Goal: Information Seeking & Learning: Find specific fact

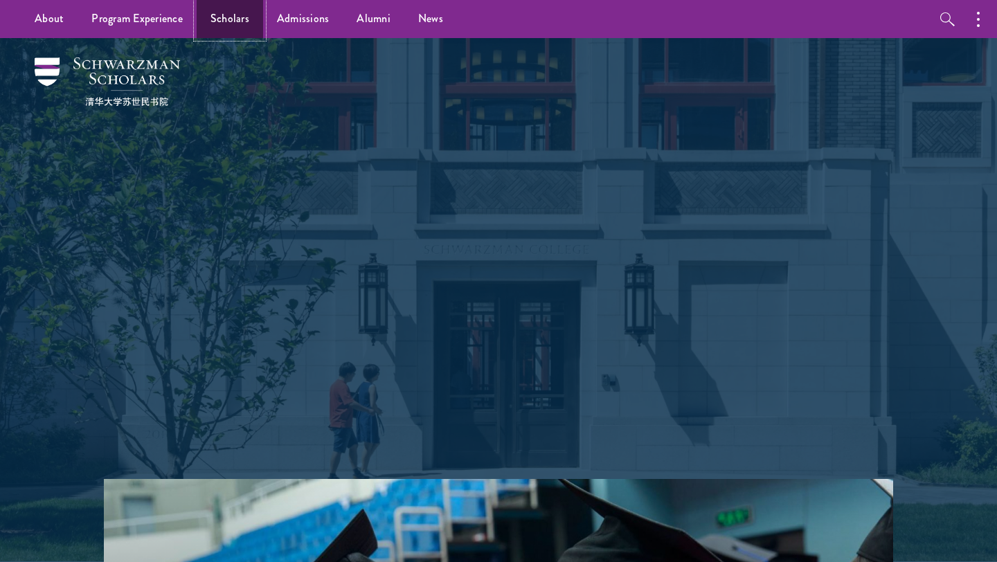
click at [229, 19] on link "Scholars" at bounding box center [230, 19] width 66 height 38
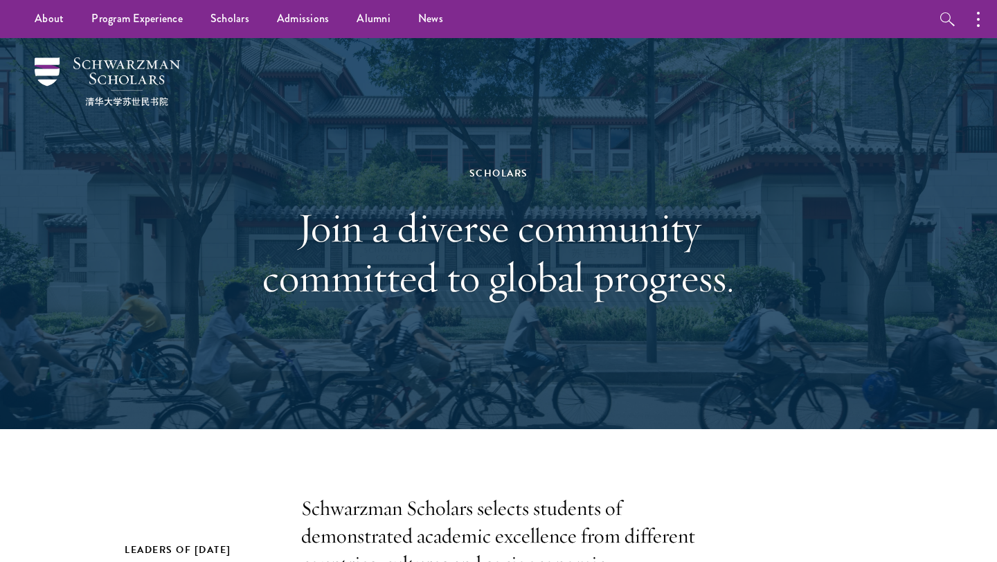
click at [636, 119] on div "Scholars Join a diverse community committed to global progress." at bounding box center [499, 234] width 478 height 276
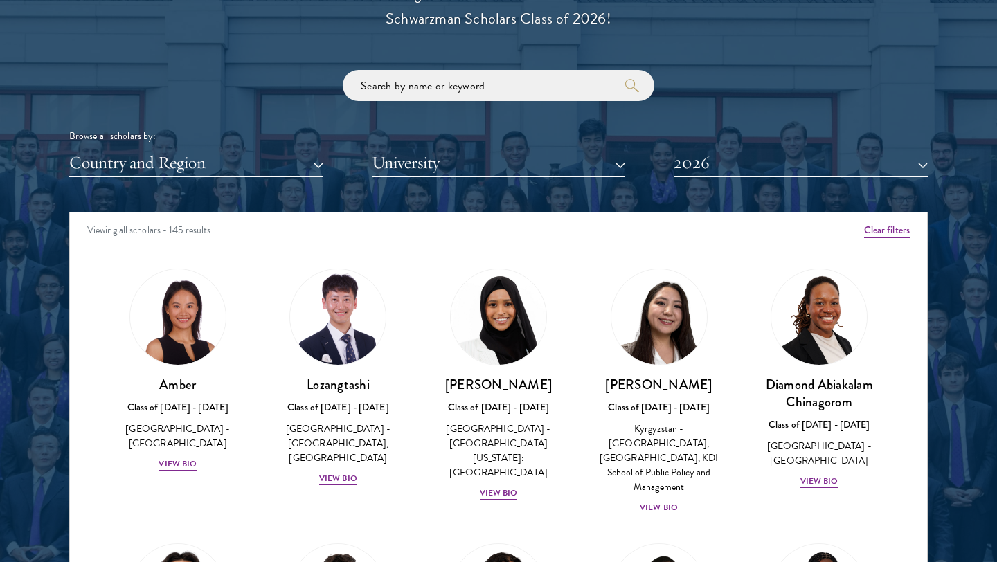
scroll to position [1654, 0]
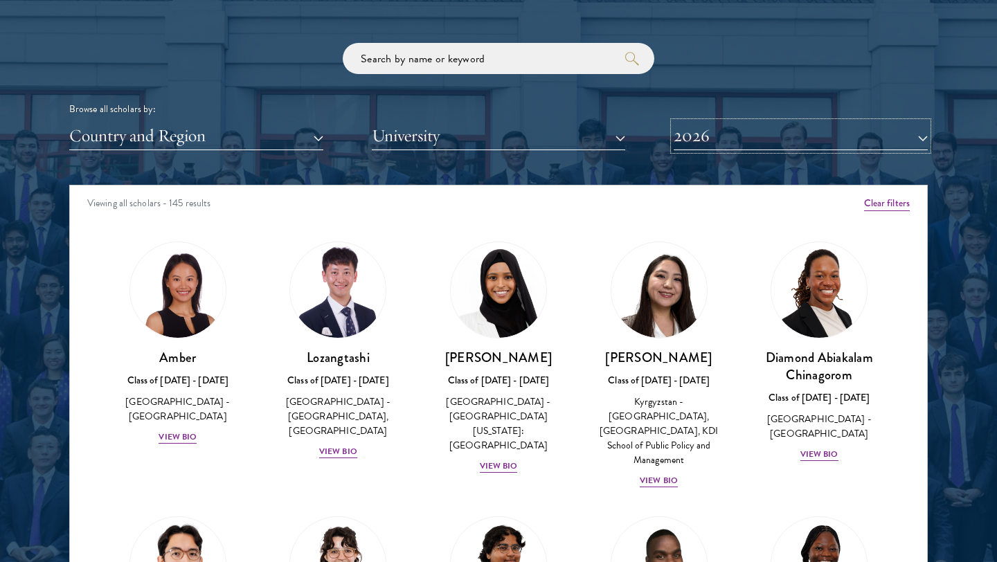
click at [842, 143] on button "2026" at bounding box center [801, 136] width 254 height 28
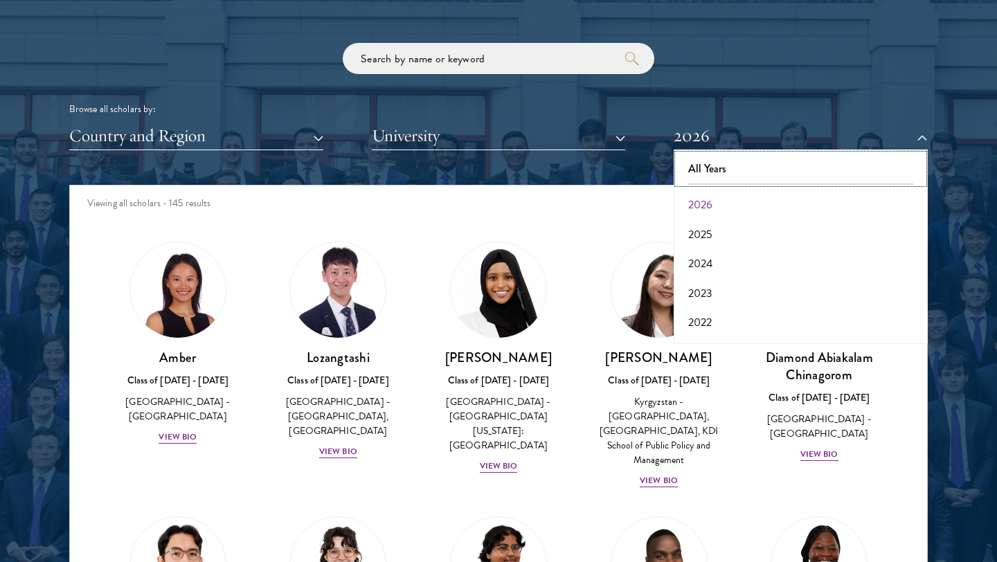
click at [755, 166] on button "All Years" at bounding box center [801, 168] width 246 height 29
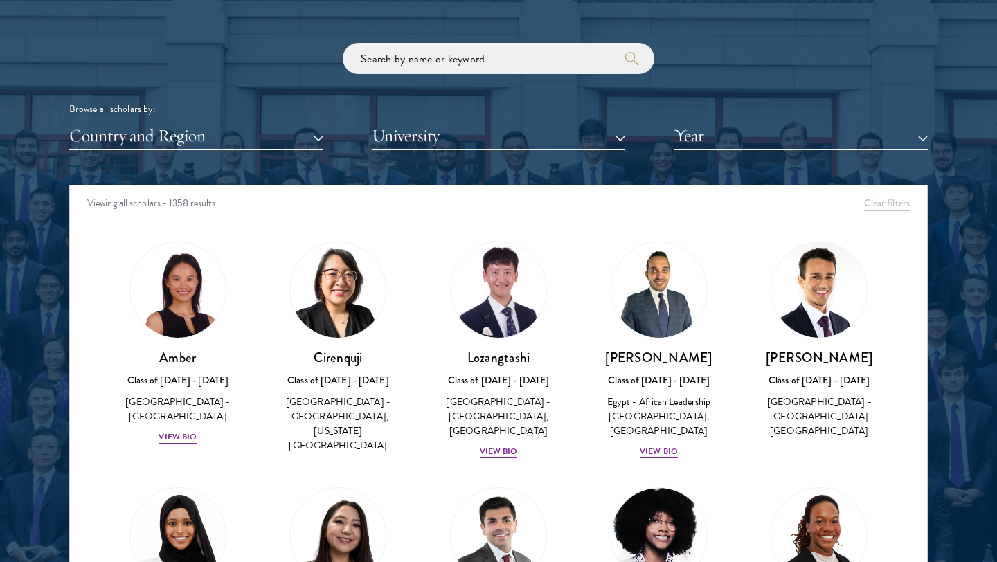
click at [887, 69] on div "Browse all scholars by: Country and Region All Countries and Regions [GEOGRAPHI…" at bounding box center [498, 96] width 859 height 107
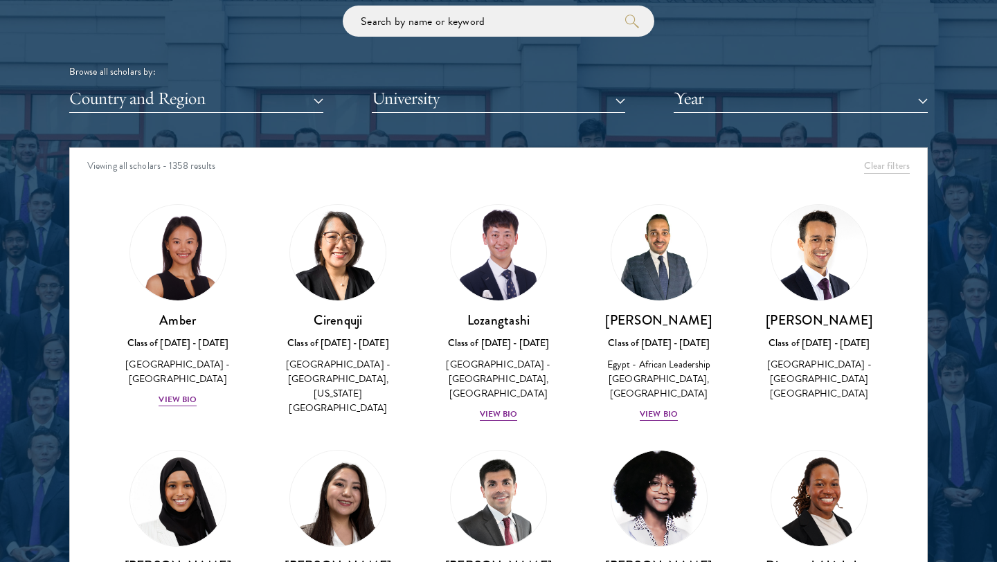
scroll to position [1694, 0]
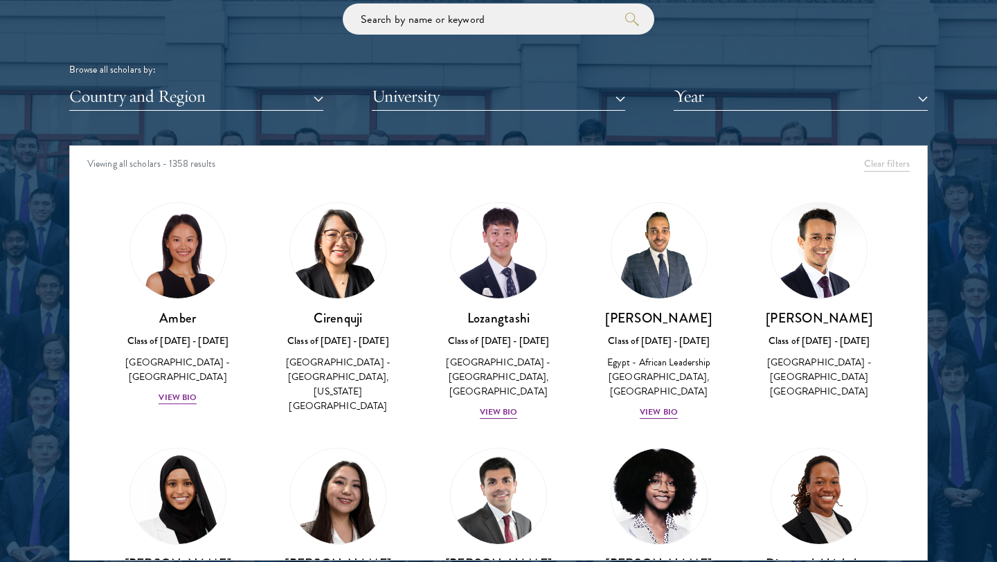
click at [175, 163] on div "Viewing all scholars - 1358 results" at bounding box center [499, 165] width 858 height 39
copy div "1358"
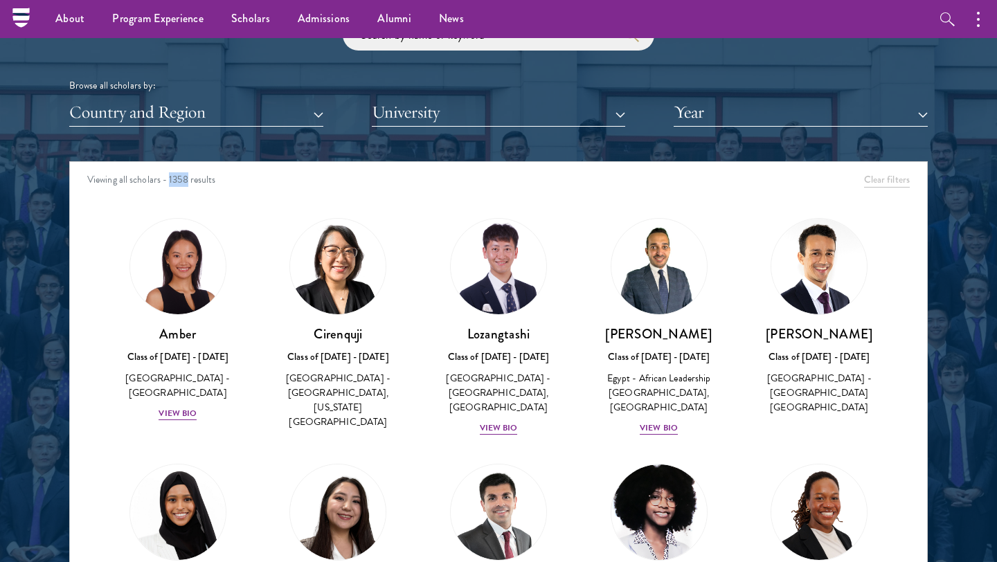
scroll to position [1676, 0]
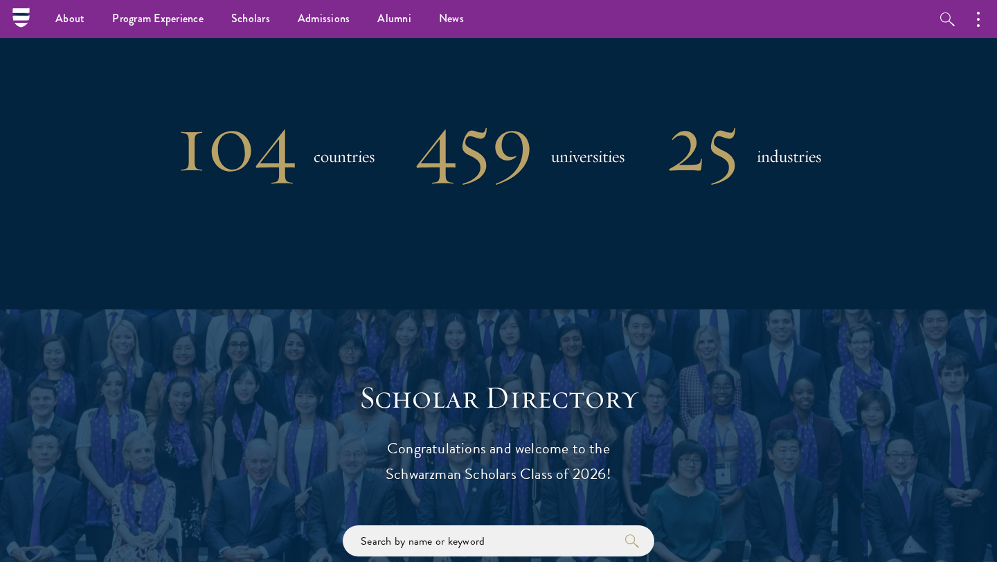
scroll to position [1142, 0]
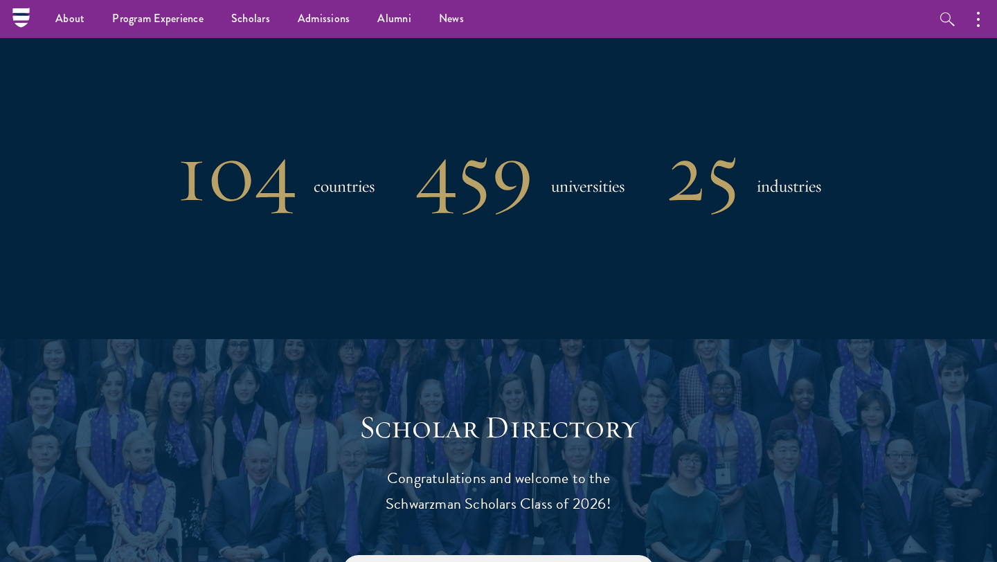
click at [200, 184] on h1 "104" at bounding box center [237, 172] width 120 height 72
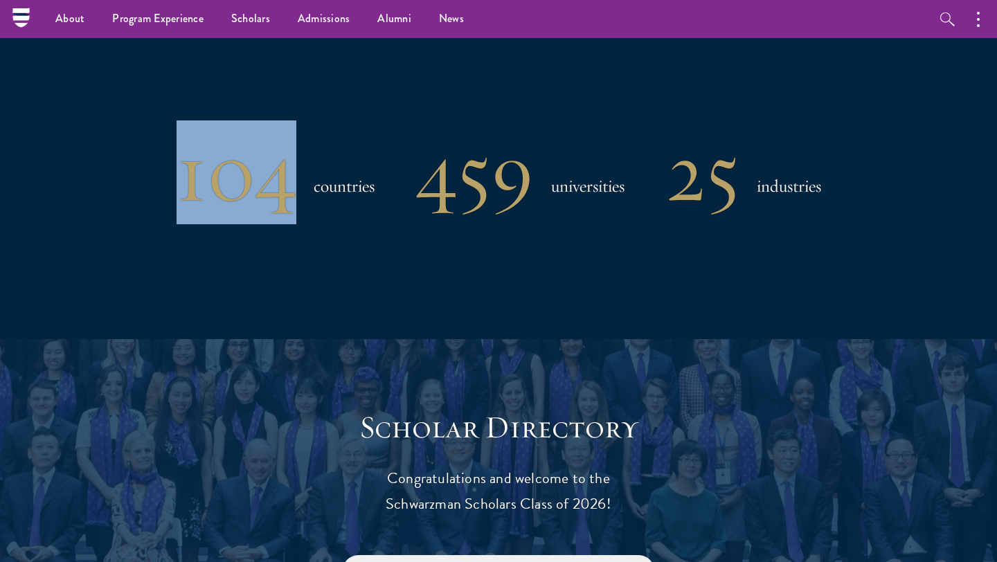
click at [200, 184] on h1 "104" at bounding box center [237, 172] width 120 height 72
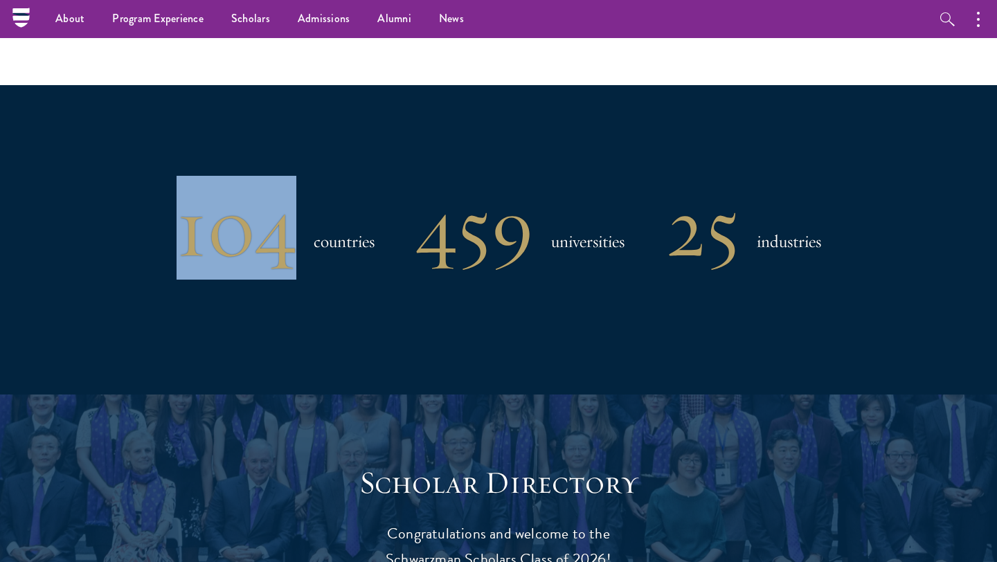
scroll to position [1082, 0]
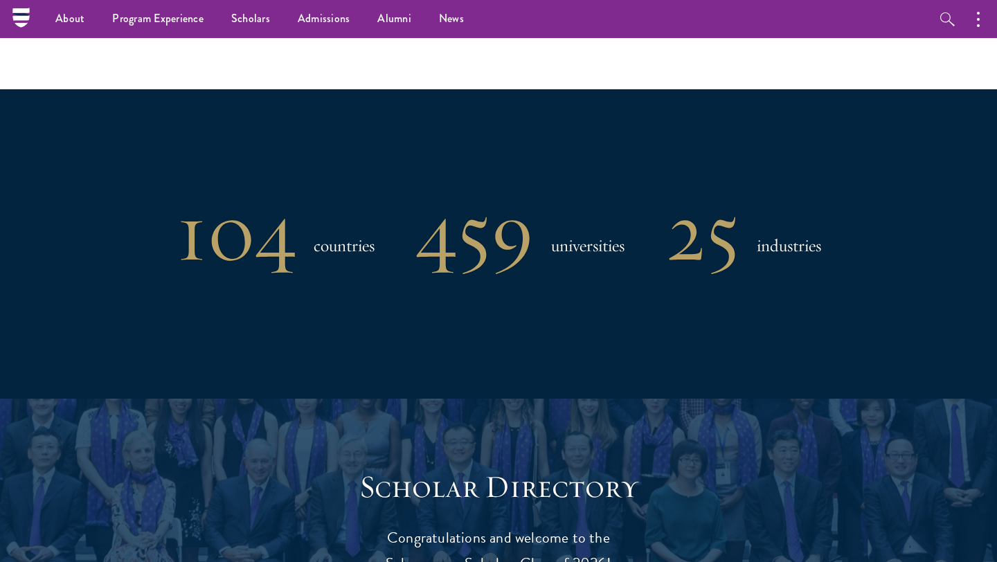
click at [500, 246] on h1 "459" at bounding box center [475, 232] width 118 height 72
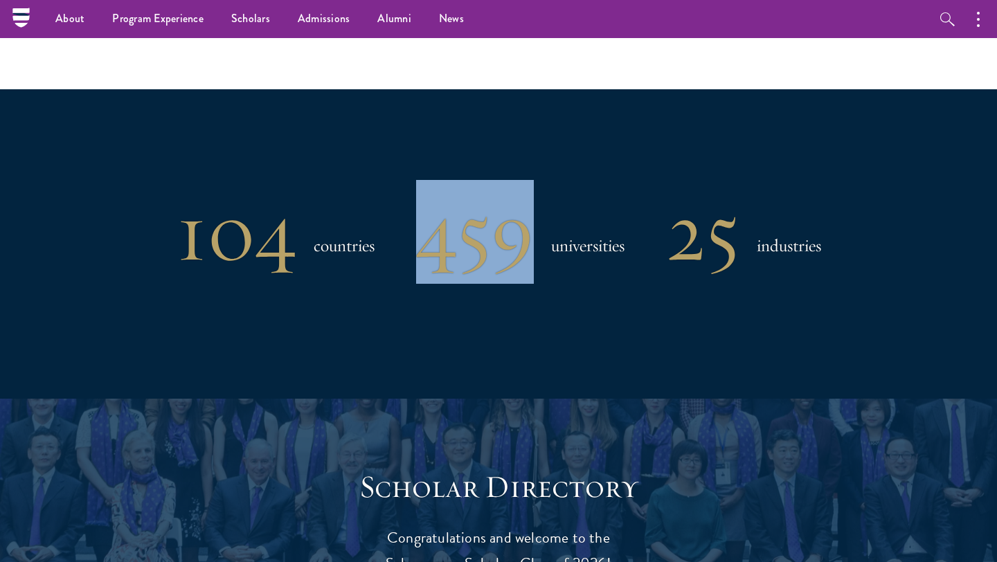
click at [499, 246] on h1 "459" at bounding box center [475, 232] width 118 height 72
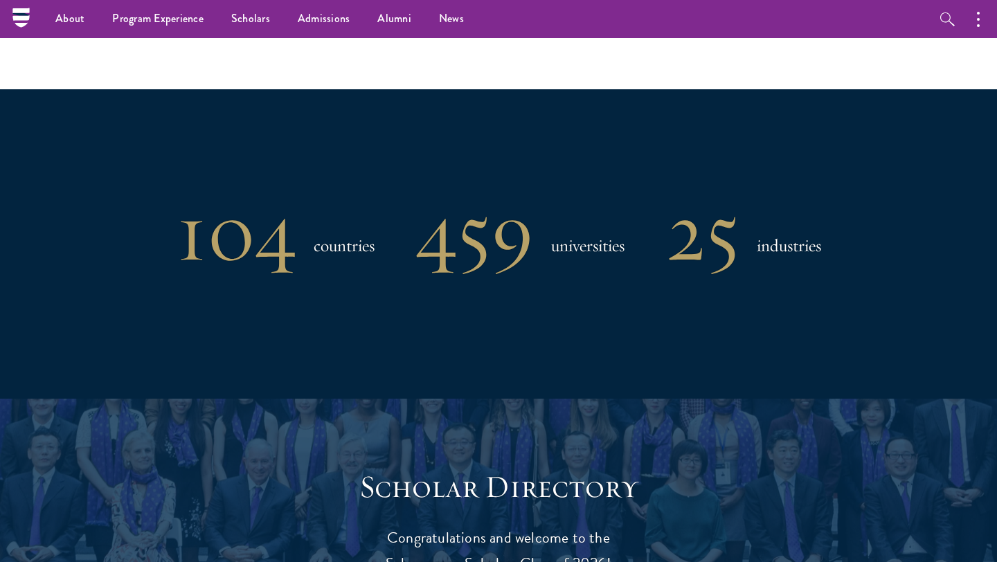
click at [718, 260] on h1 "25" at bounding box center [702, 232] width 73 height 72
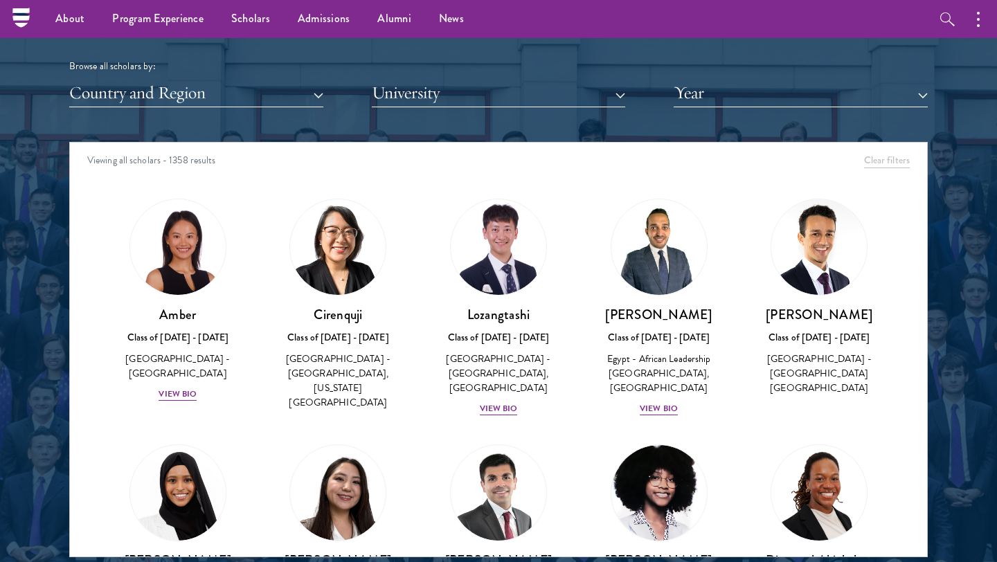
scroll to position [1653, 0]
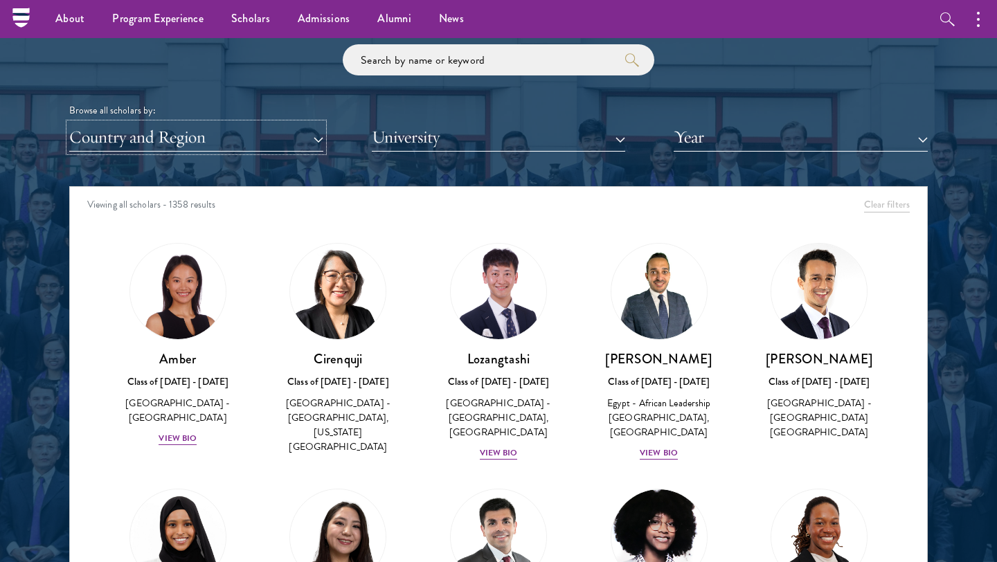
click at [157, 141] on button "Country and Region" at bounding box center [196, 137] width 254 height 28
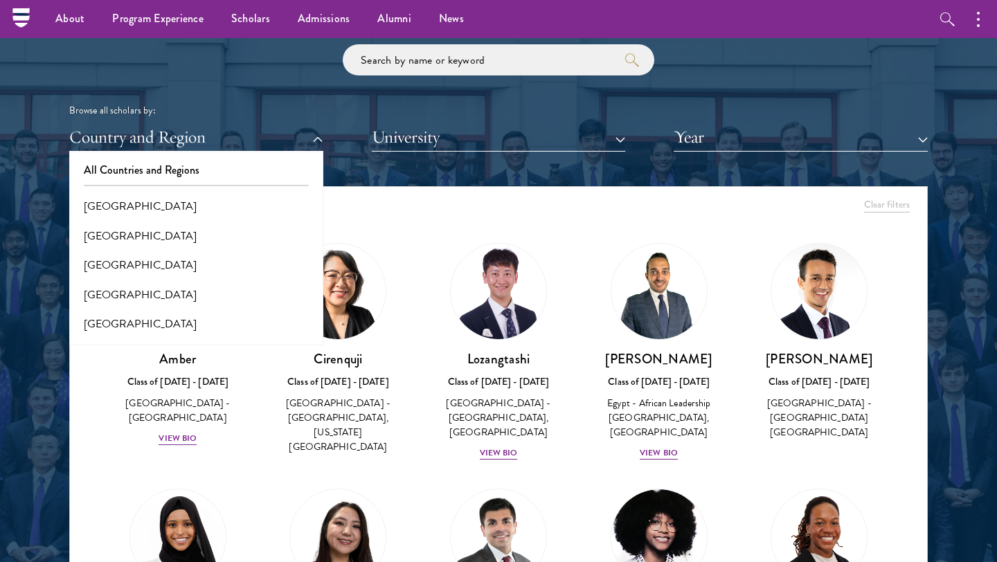
click at [501, 155] on div "Scholar Directory Congratulations and welcome to the Schwarzman Scholars Class …" at bounding box center [498, 249] width 859 height 704
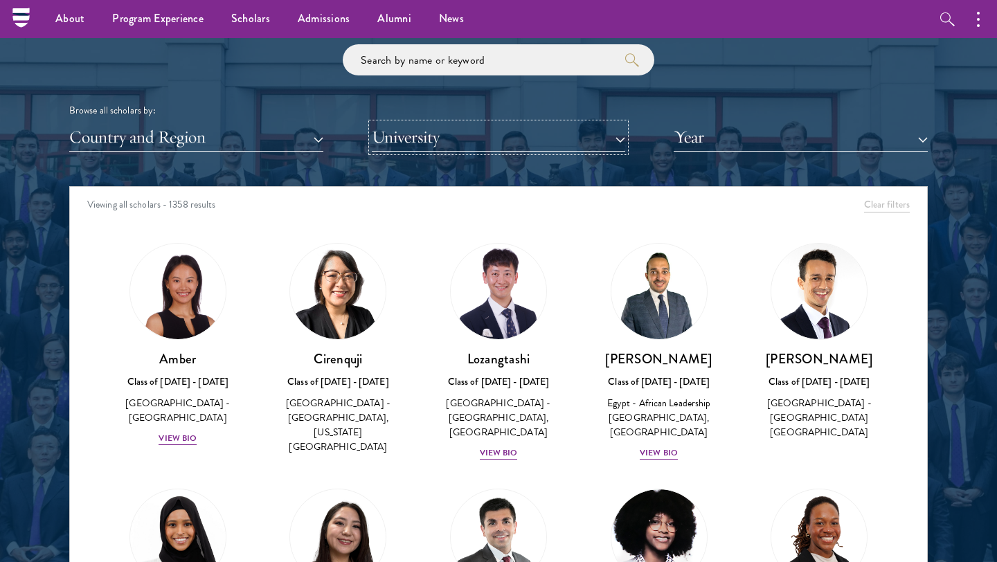
click at [496, 146] on button "University" at bounding box center [499, 137] width 254 height 28
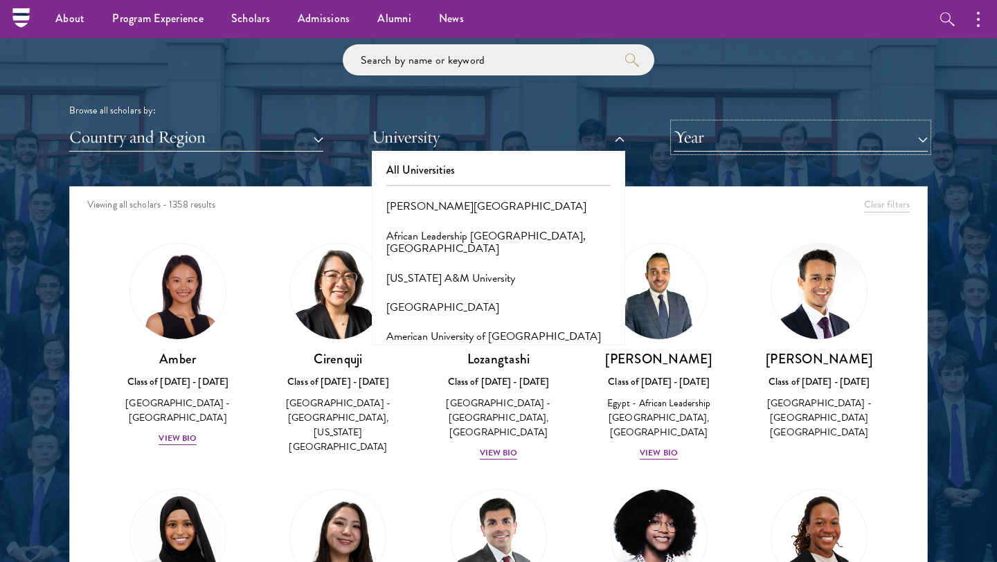
click at [806, 138] on button "Year" at bounding box center [801, 137] width 254 height 28
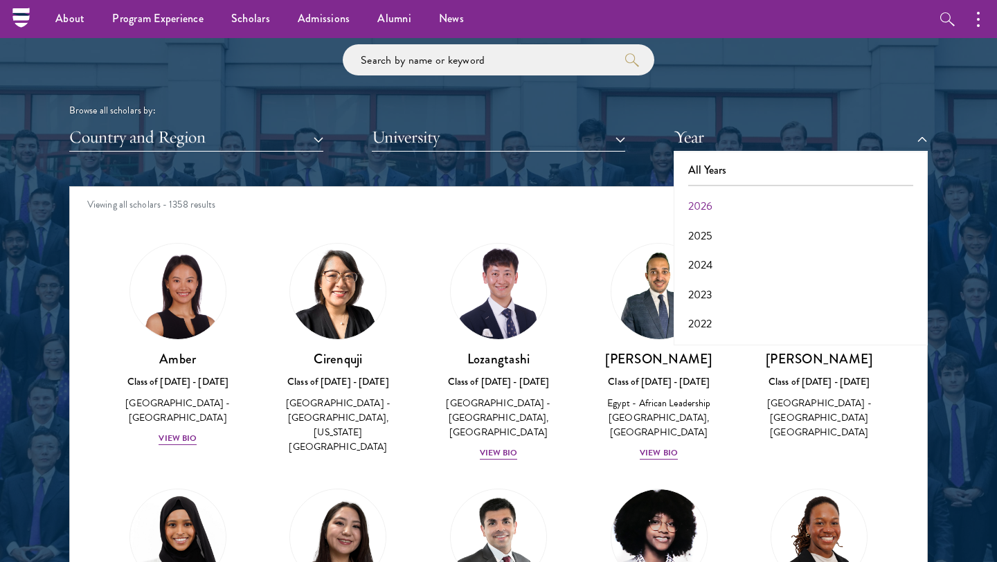
click at [799, 78] on div "Browse all scholars by: Country and Region All Countries and Regions [GEOGRAPHI…" at bounding box center [498, 97] width 859 height 107
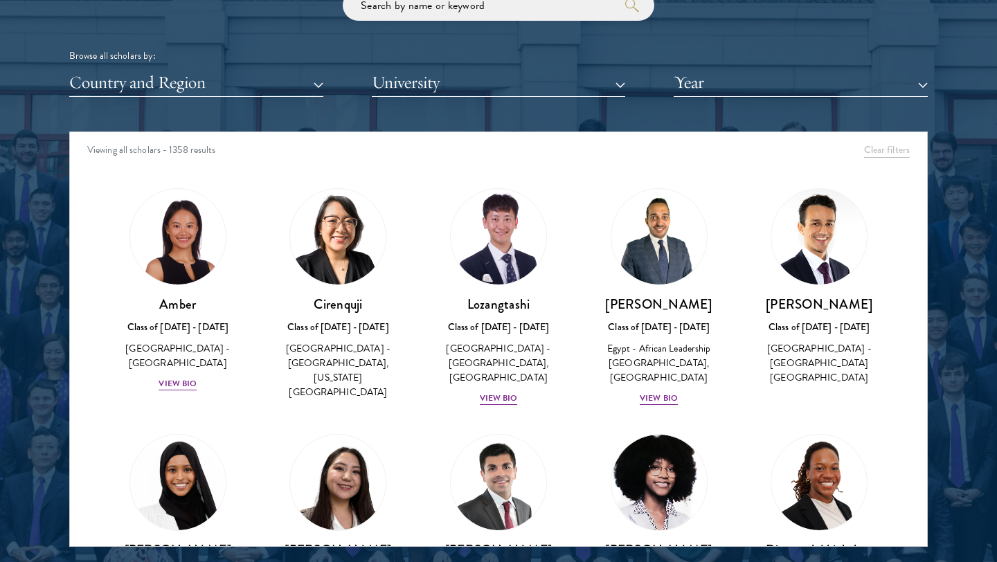
scroll to position [1708, 0]
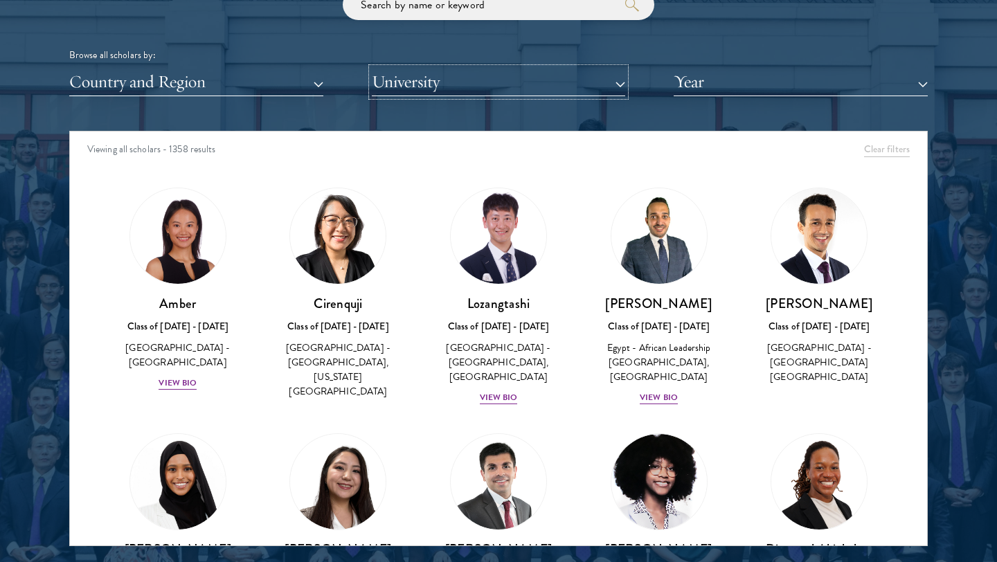
click at [548, 77] on button "University" at bounding box center [499, 82] width 254 height 28
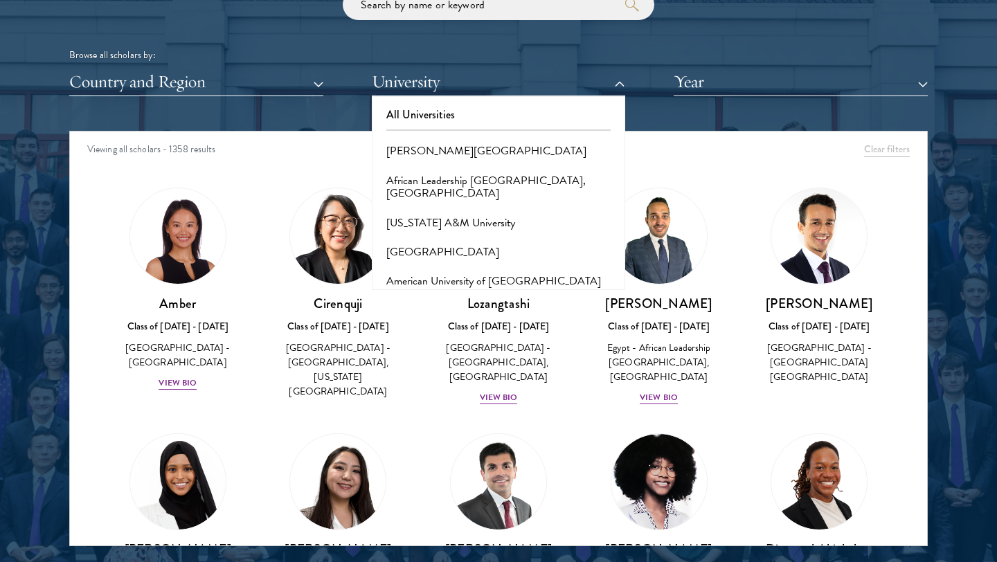
click at [675, 32] on div "Browse all scholars by: Country and Region All Countries and Regions [GEOGRAPHI…" at bounding box center [498, 42] width 859 height 107
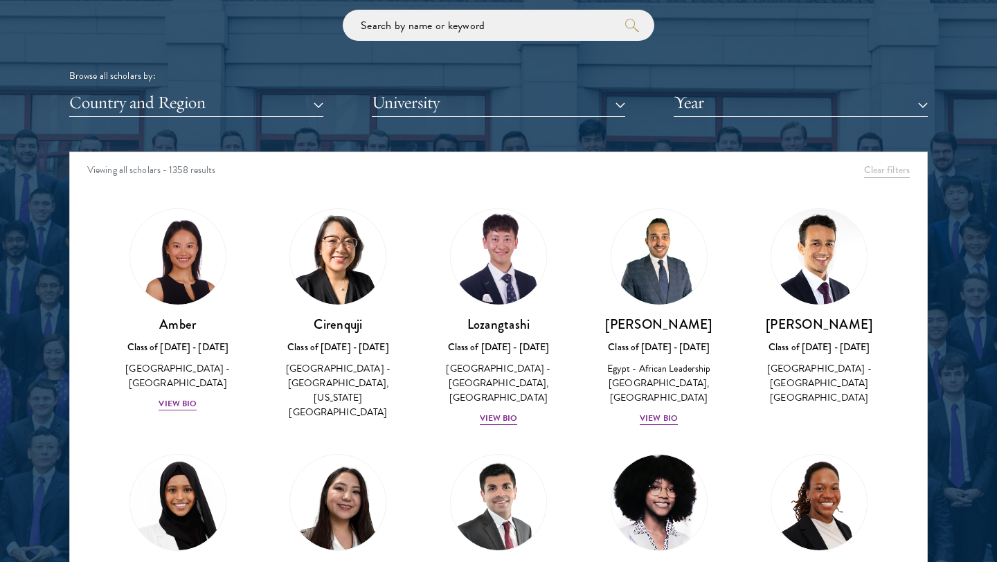
scroll to position [1667, 0]
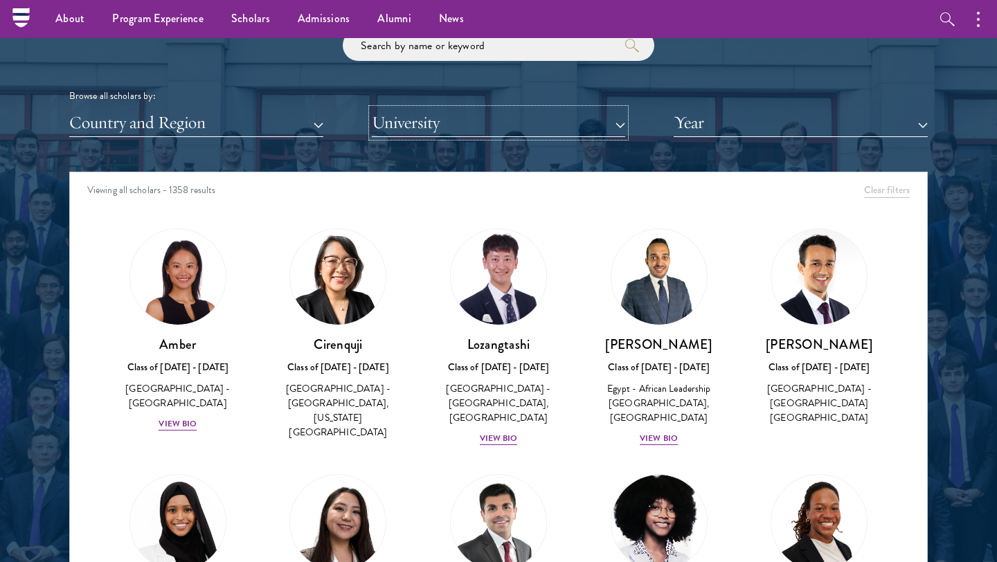
click at [466, 125] on button "University" at bounding box center [499, 123] width 254 height 28
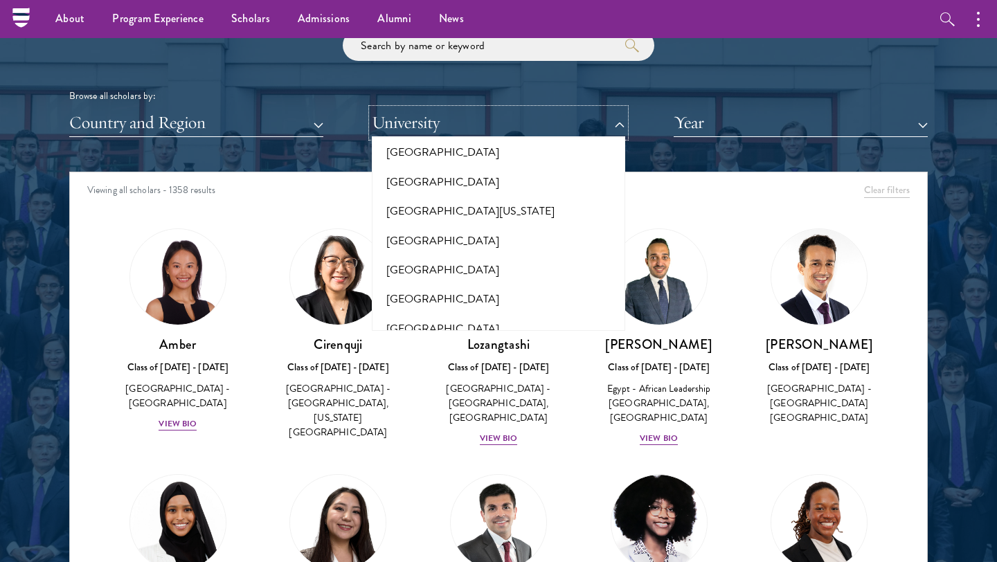
scroll to position [12492, 0]
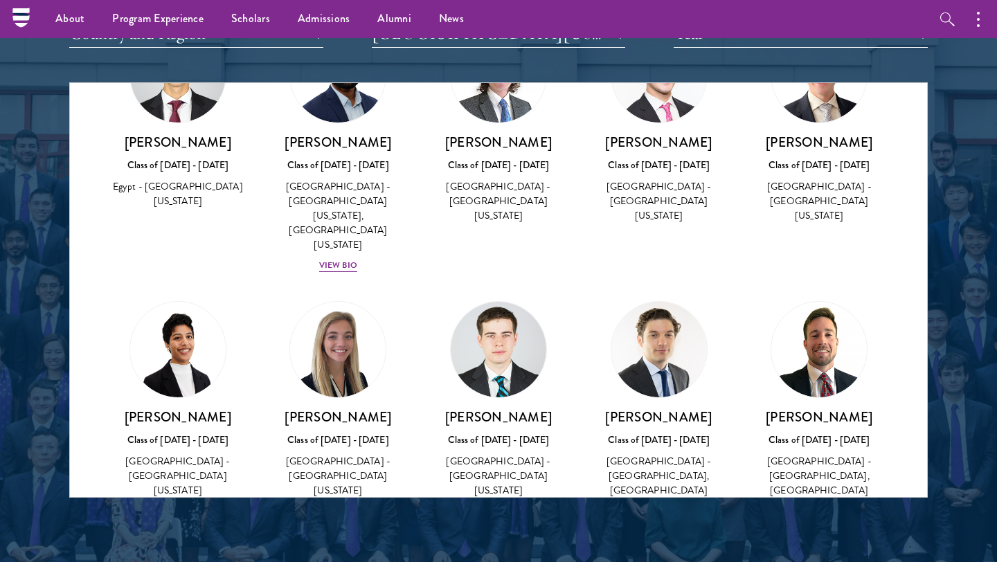
scroll to position [59, 0]
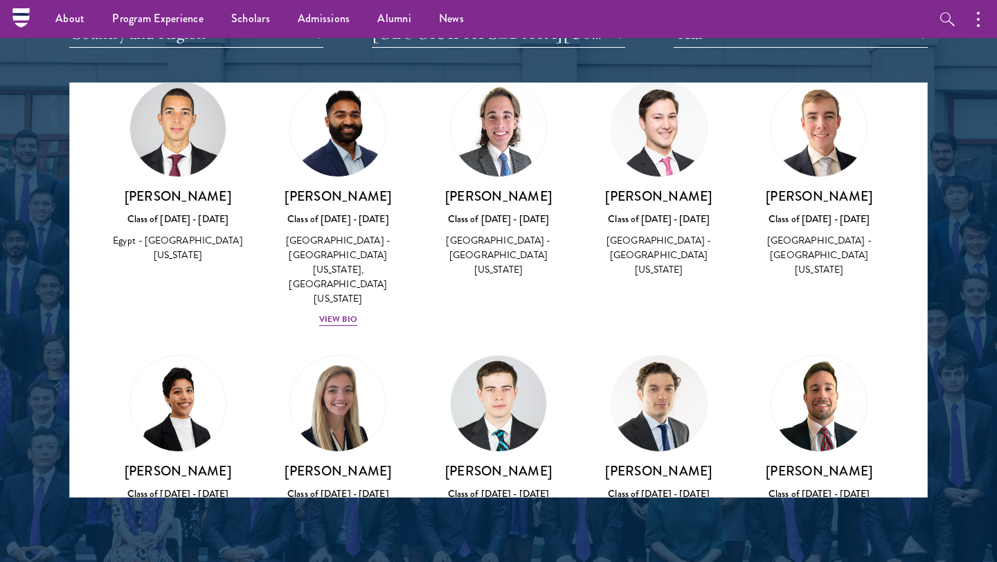
click at [829, 199] on h3 "[PERSON_NAME]" at bounding box center [819, 196] width 133 height 17
click at [794, 224] on div "Class of [DATE] - [DATE]" at bounding box center [819, 219] width 133 height 15
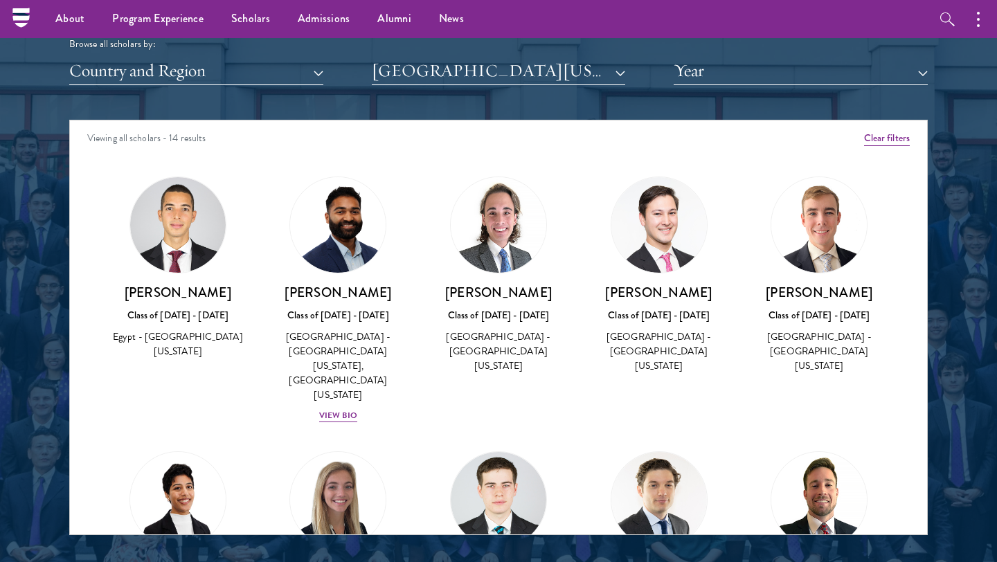
scroll to position [1714, 0]
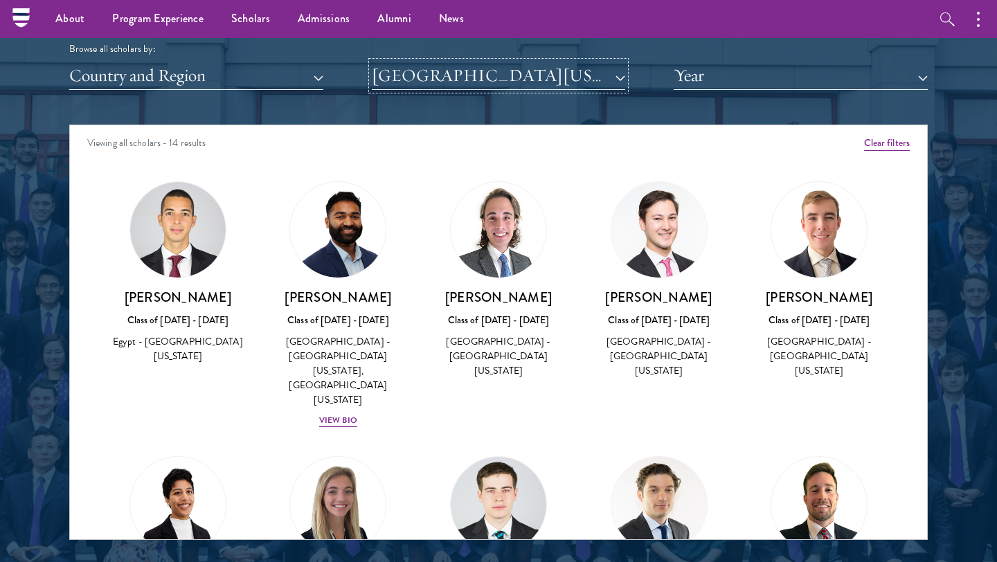
click at [612, 82] on button "[GEOGRAPHIC_DATA][US_STATE]" at bounding box center [499, 76] width 254 height 28
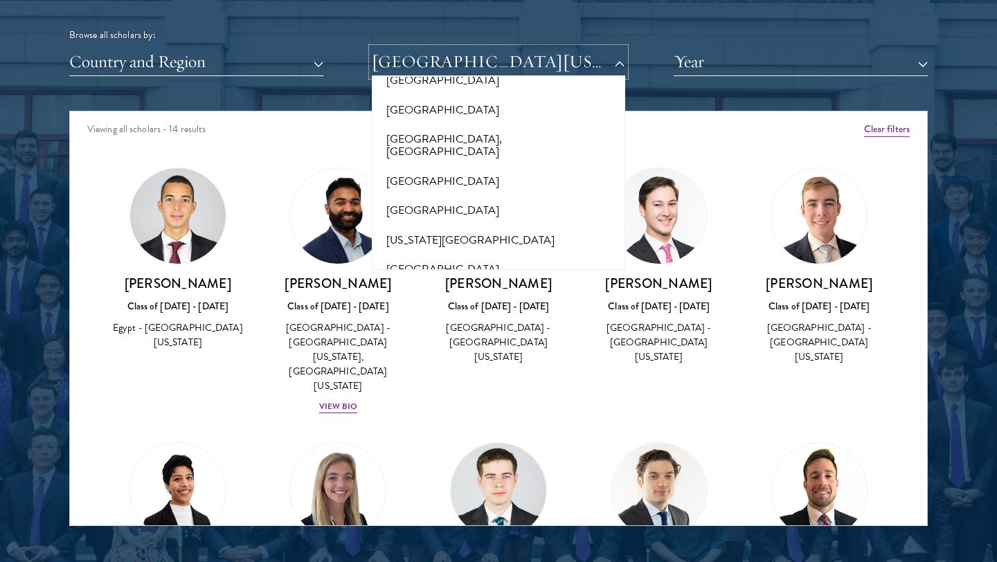
scroll to position [0, 0]
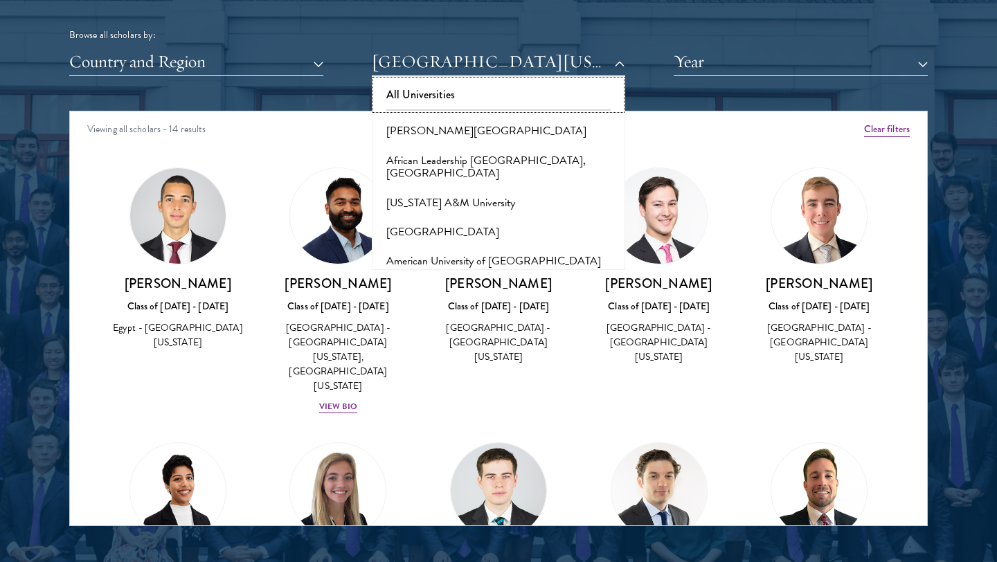
click at [585, 96] on button "All Universities" at bounding box center [499, 94] width 246 height 29
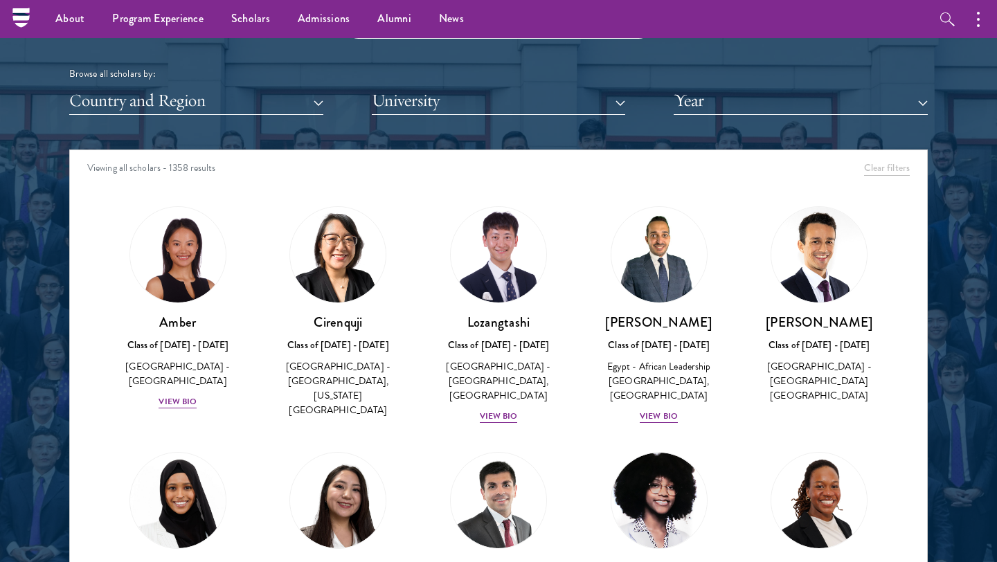
click at [651, 119] on div "Scholar Directory Congratulations and welcome to the Schwarzman Scholars Class …" at bounding box center [498, 213] width 859 height 704
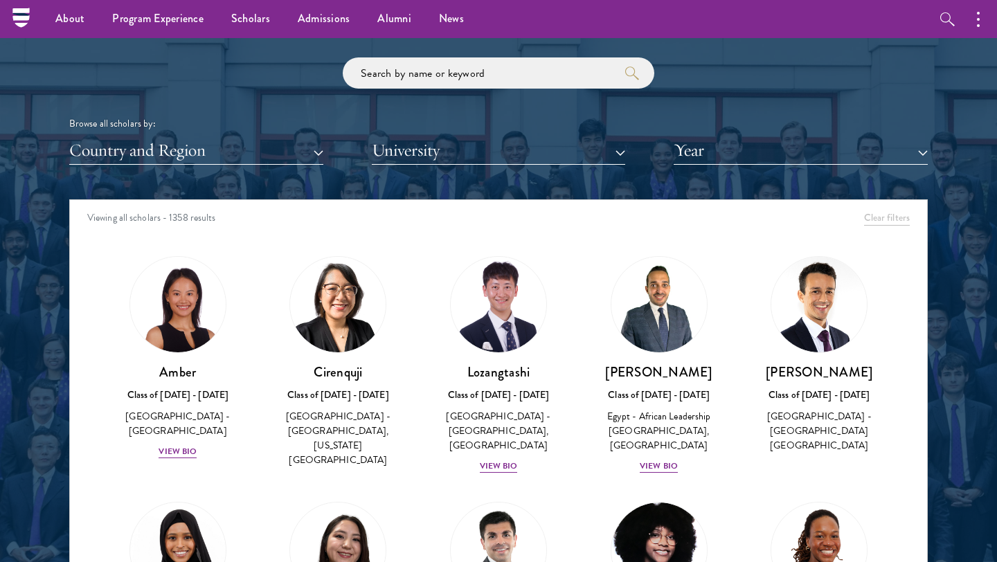
scroll to position [1634, 0]
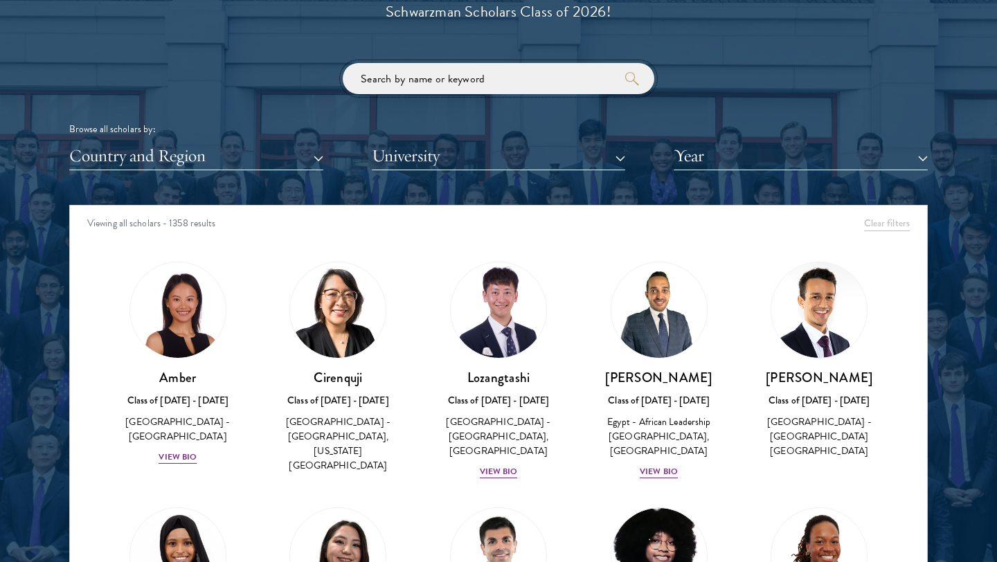
click at [430, 89] on input "search" at bounding box center [499, 78] width 312 height 31
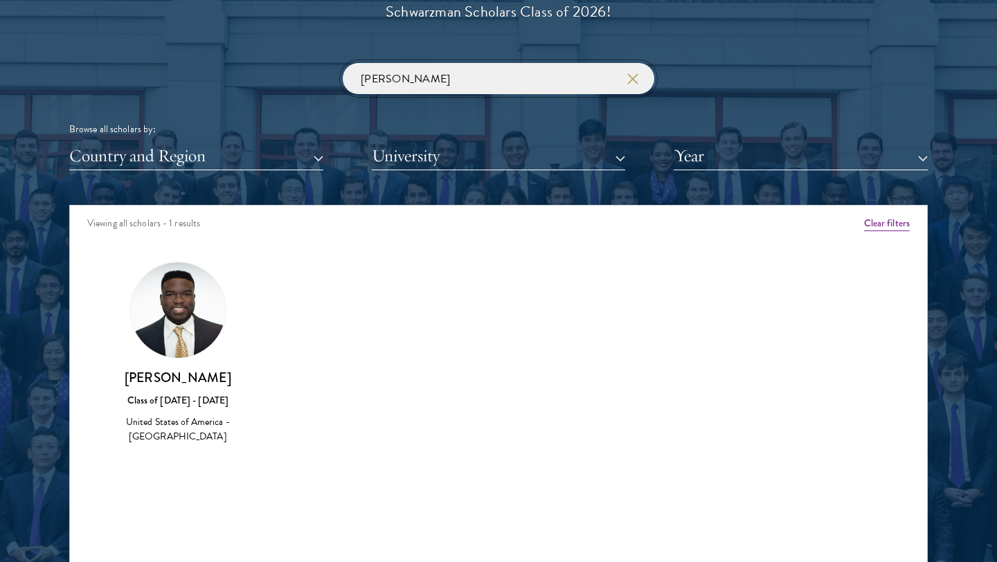
type input "[PERSON_NAME]"
click at [181, 373] on h3 "[PERSON_NAME]" at bounding box center [178, 377] width 133 height 17
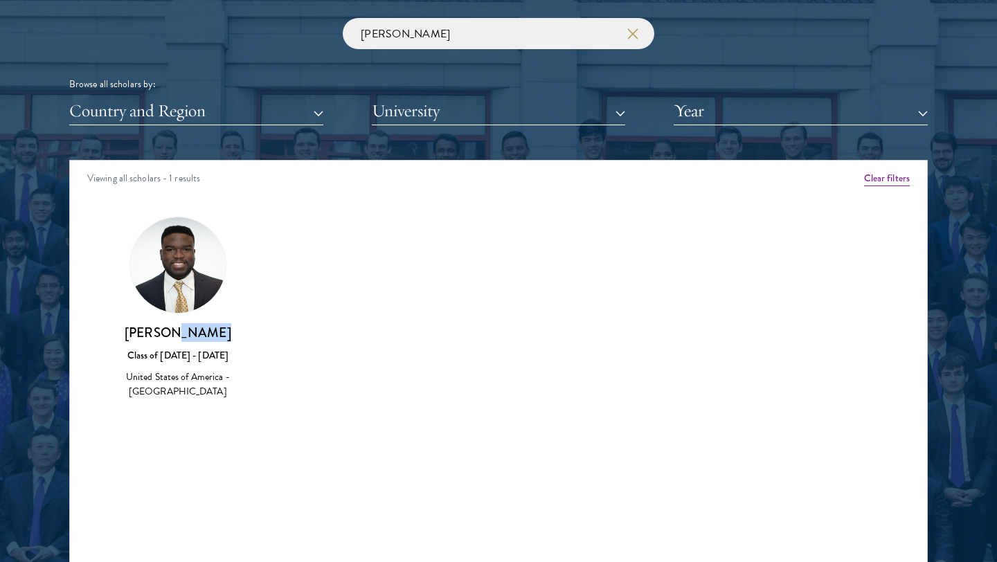
scroll to position [1687, 0]
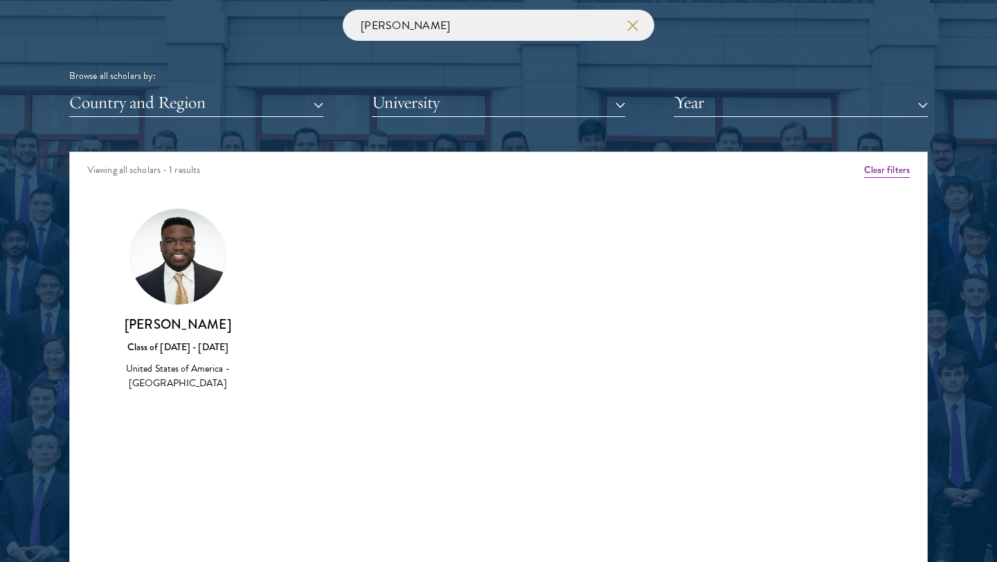
click at [161, 337] on div "[PERSON_NAME] Class of [DATE] - [DATE] United States of America - [GEOGRAPHIC_D…" at bounding box center [178, 354] width 133 height 76
click at [163, 333] on h3 "[PERSON_NAME]" at bounding box center [178, 324] width 133 height 17
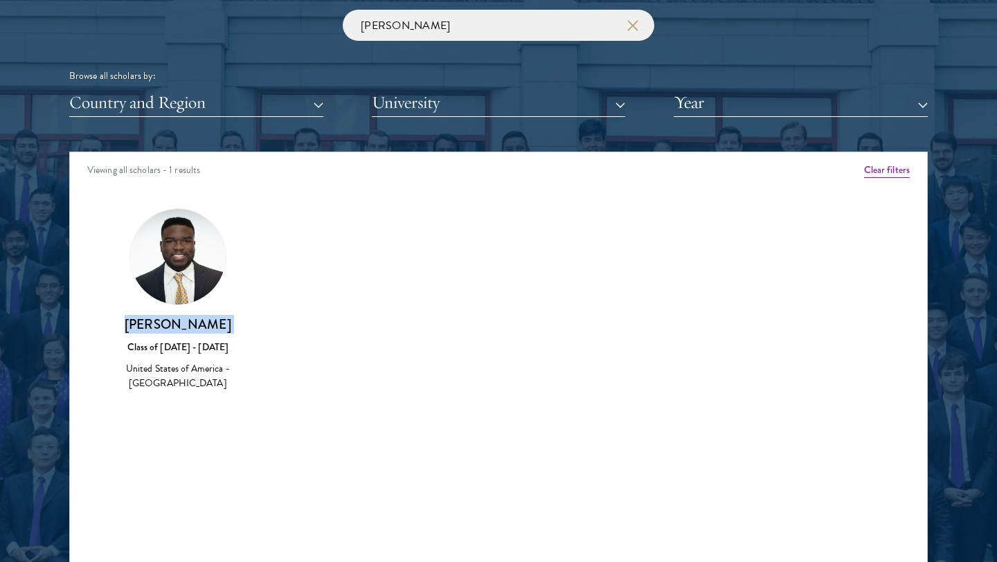
click at [163, 333] on h3 "[PERSON_NAME]" at bounding box center [178, 324] width 133 height 17
click at [530, 241] on div "Amber Class of [DATE] - [DATE] [GEOGRAPHIC_DATA] - [GEOGRAPHIC_DATA] View Bio C…" at bounding box center [499, 312] width 858 height 242
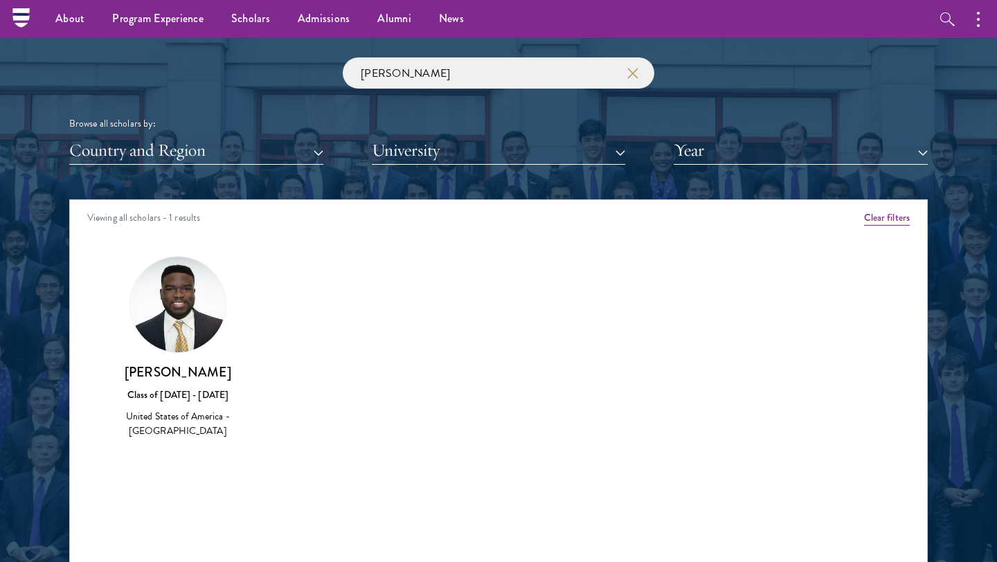
scroll to position [1635, 0]
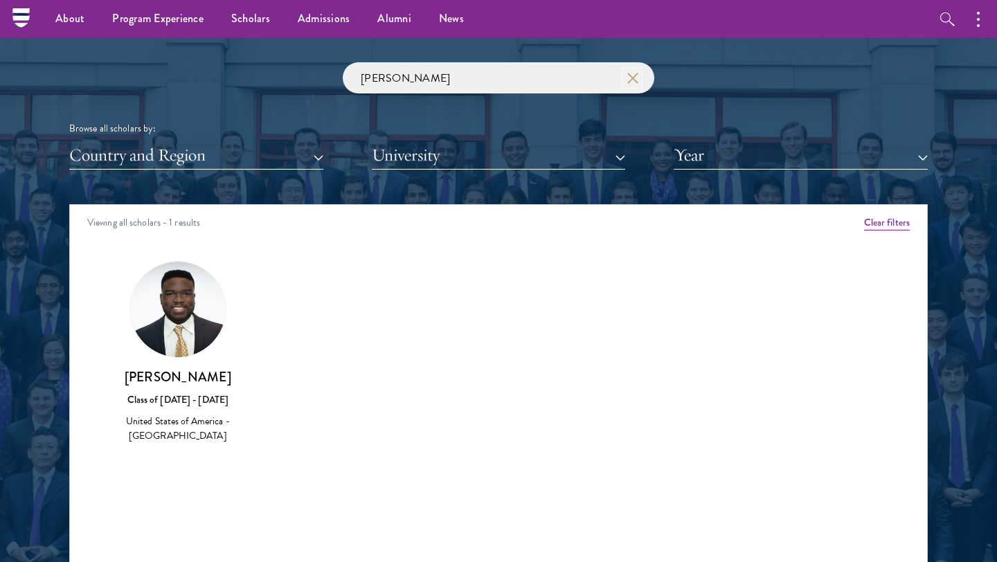
click at [628, 75] on icon "button" at bounding box center [633, 78] width 11 height 11
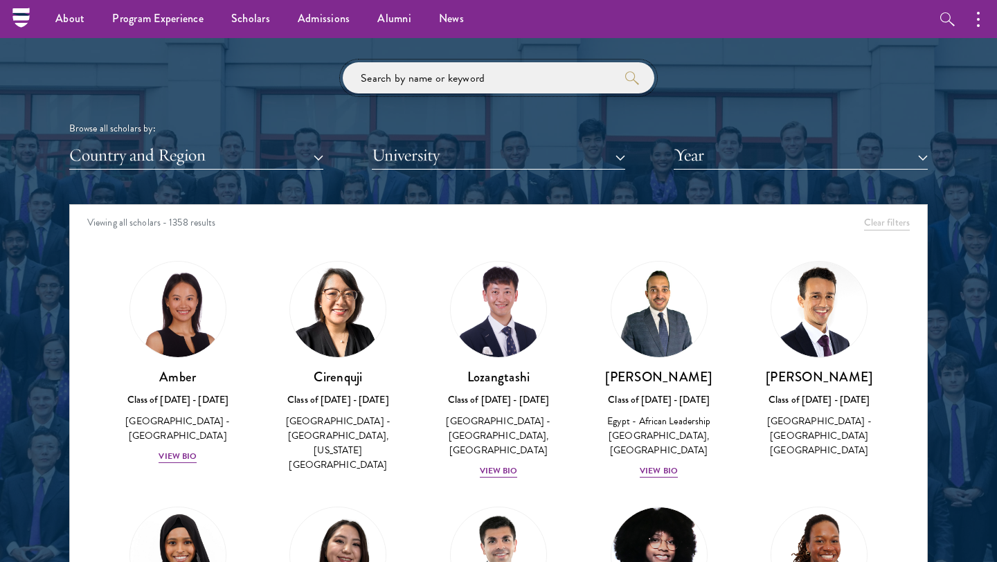
click at [461, 70] on input "search" at bounding box center [499, 77] width 312 height 31
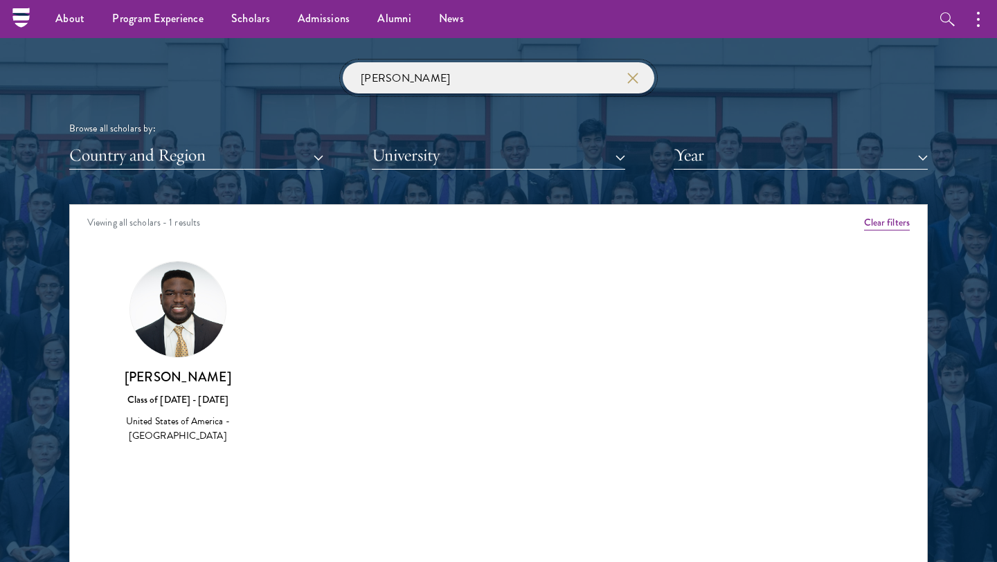
type input "[PERSON_NAME]"
click at [183, 377] on h3 "[PERSON_NAME]" at bounding box center [178, 376] width 133 height 17
click at [182, 377] on h3 "[PERSON_NAME]" at bounding box center [178, 376] width 133 height 17
copy div "[PERSON_NAME]"
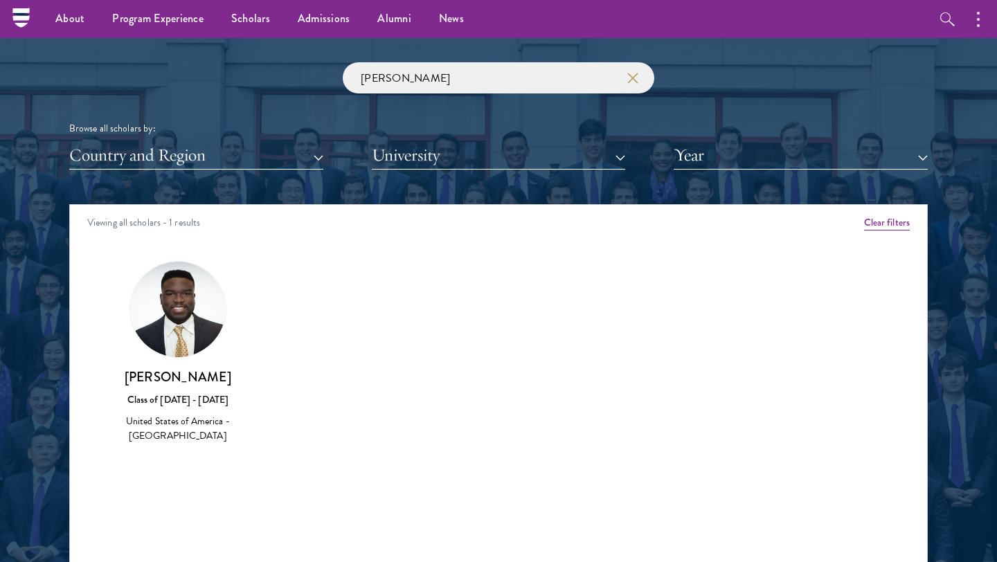
click at [592, 238] on div "Viewing all scholars - 1 results" at bounding box center [499, 224] width 858 height 39
click at [635, 80] on use "button" at bounding box center [632, 77] width 19 height 19
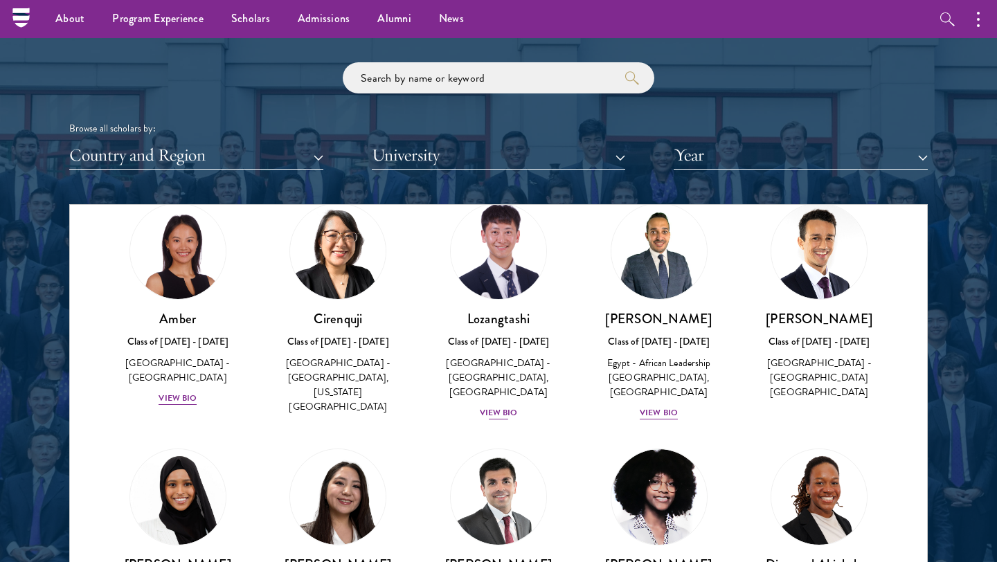
scroll to position [78, 0]
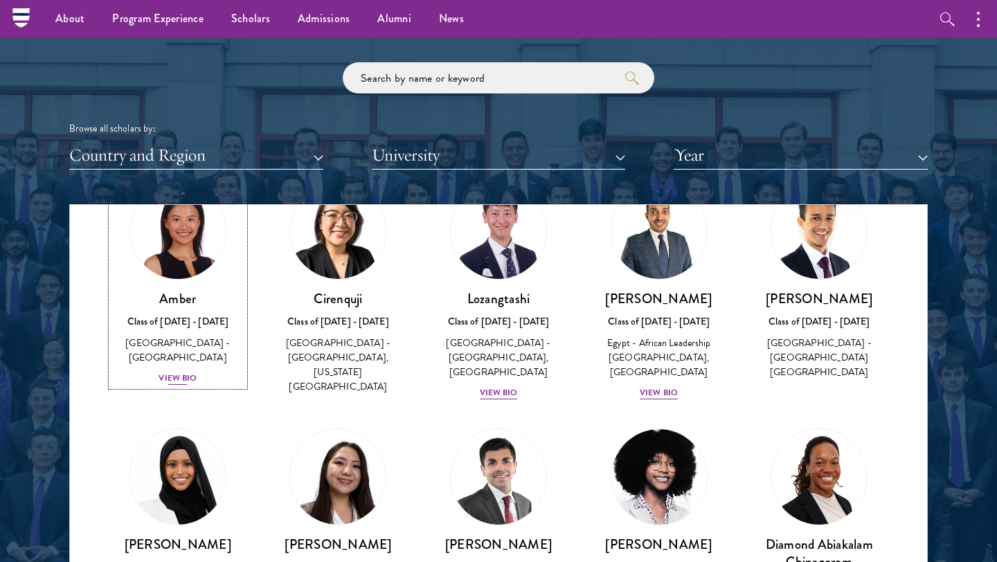
click at [186, 353] on div "Amber Class of [DATE] - [DATE] [GEOGRAPHIC_DATA] - [GEOGRAPHIC_DATA] View Bio" at bounding box center [178, 338] width 133 height 96
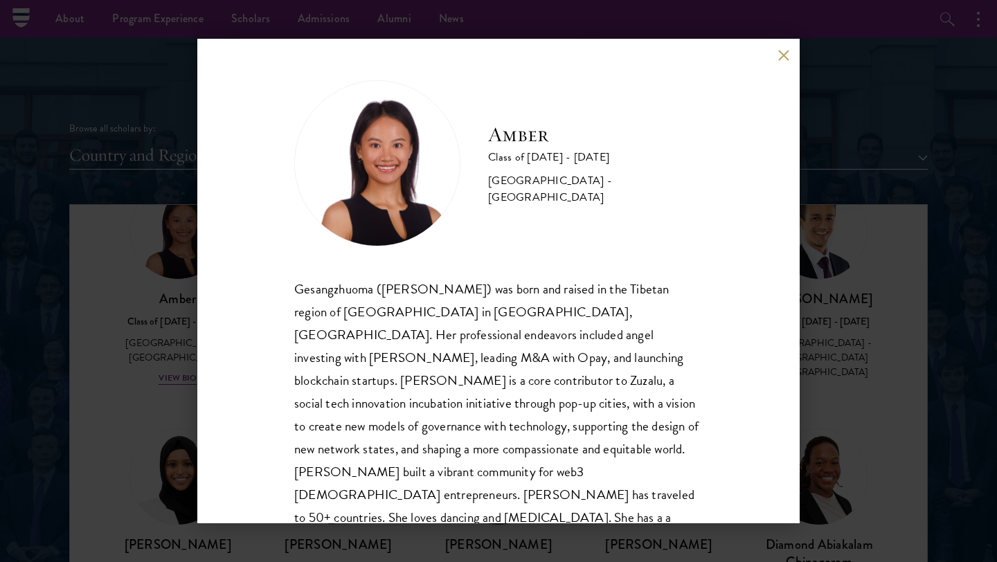
scroll to position [24, 0]
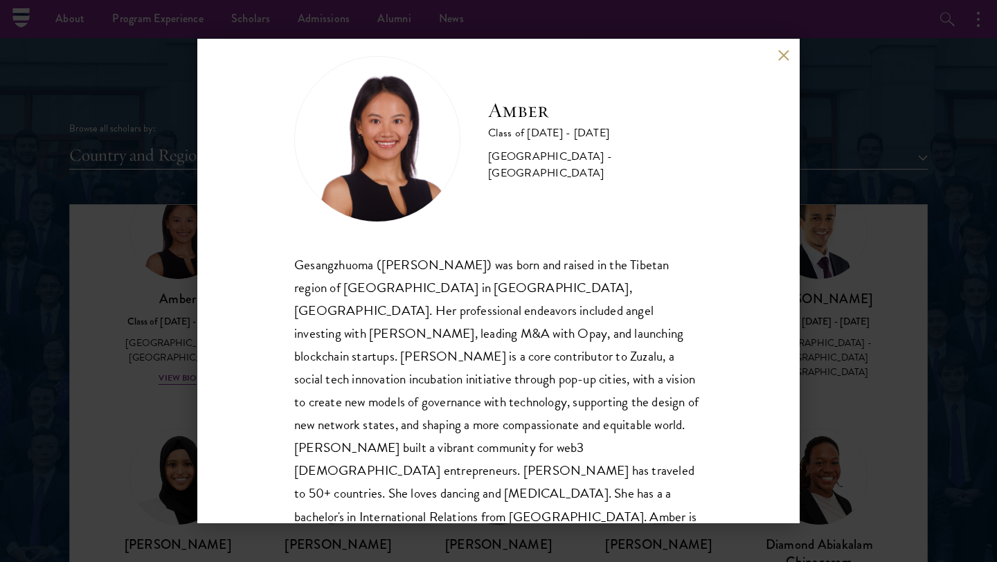
click at [779, 51] on button at bounding box center [784, 55] width 12 height 12
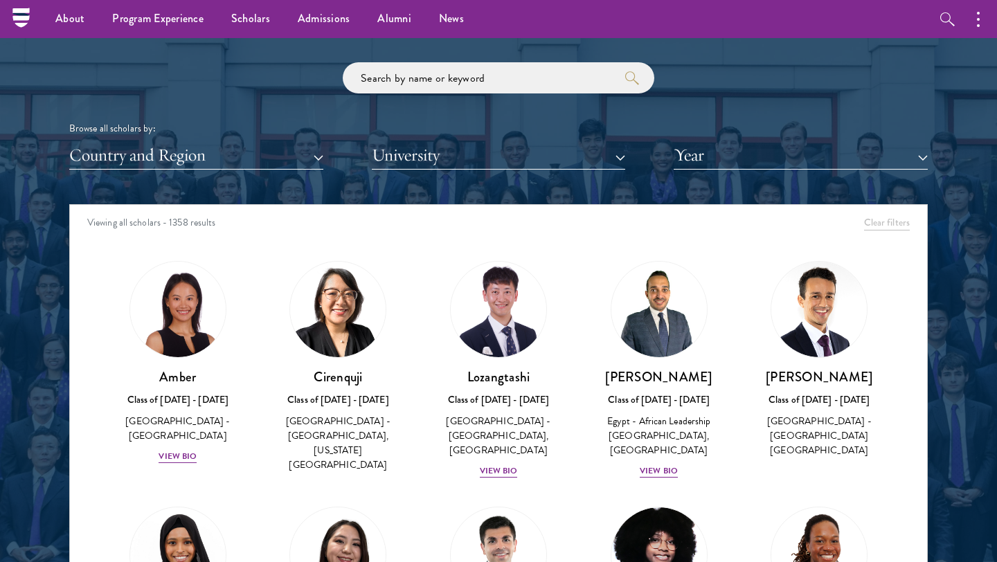
click at [832, 128] on div "Browse all scholars by:" at bounding box center [498, 128] width 859 height 15
